Goal: Task Accomplishment & Management: Use online tool/utility

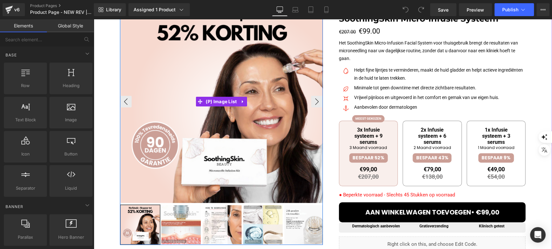
scroll to position [108, 0]
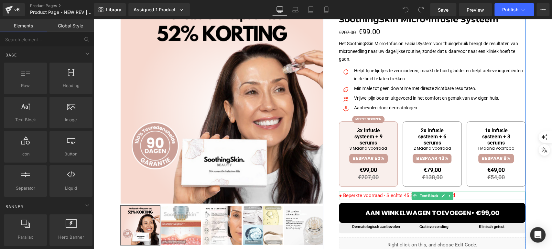
click at [353, 198] on span "● Beperkte voorraad - Slechts 45 Stukken op voorraad" at bounding box center [397, 196] width 116 height 6
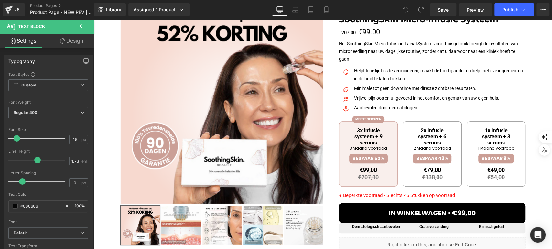
click at [74, 45] on link "Design" at bounding box center [71, 41] width 47 height 15
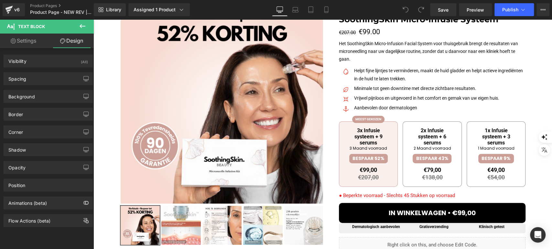
click at [24, 41] on link "Settings" at bounding box center [23, 41] width 47 height 15
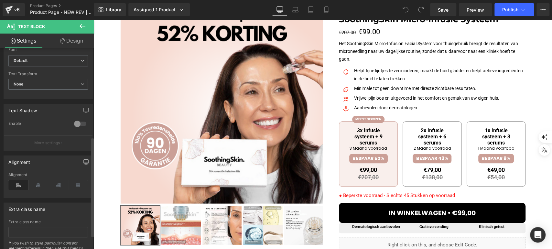
scroll to position [179, 0]
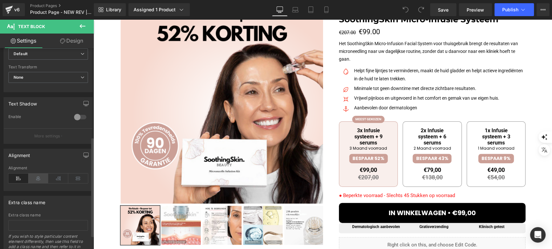
click at [36, 177] on icon at bounding box center [38, 179] width 20 height 10
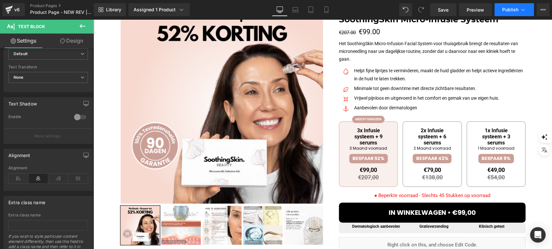
click at [508, 5] on button "Publish" at bounding box center [513, 9] width 39 height 13
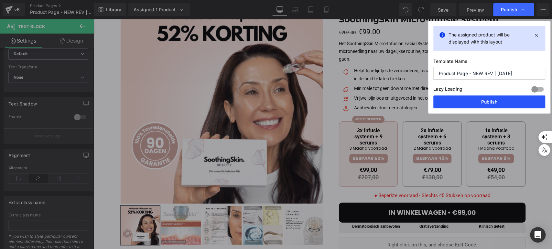
drag, startPoint x: 473, startPoint y: 104, endPoint x: 306, endPoint y: 78, distance: 169.1
click at [473, 104] on button "Publish" at bounding box center [489, 102] width 112 height 13
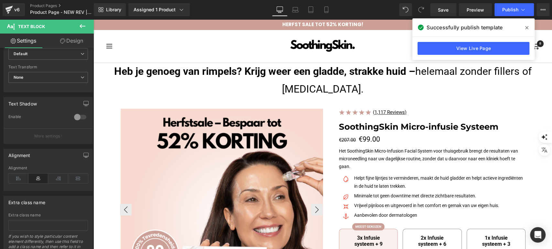
scroll to position [36, 0]
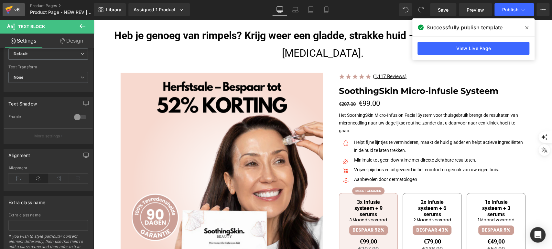
click at [20, 8] on div "v6" at bounding box center [17, 9] width 8 height 8
